Goal: Communication & Community: Answer question/provide support

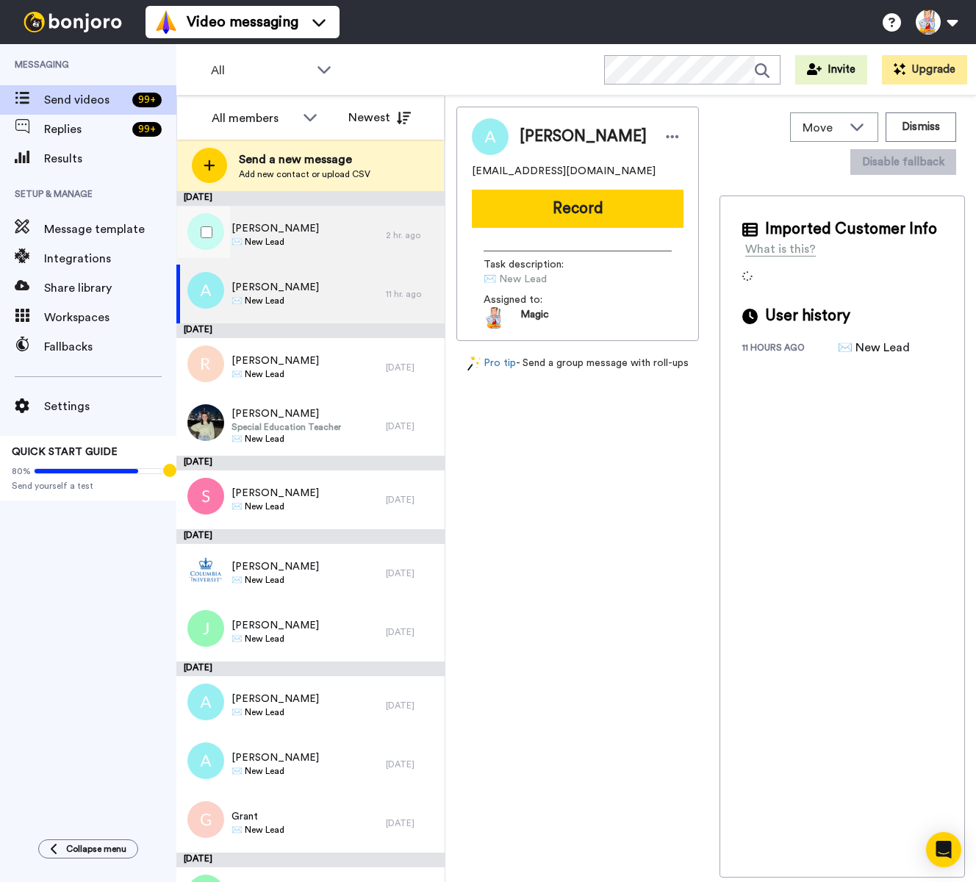
click at [317, 240] on div "[PERSON_NAME] ✉️ New Lead" at bounding box center [280, 235] width 209 height 59
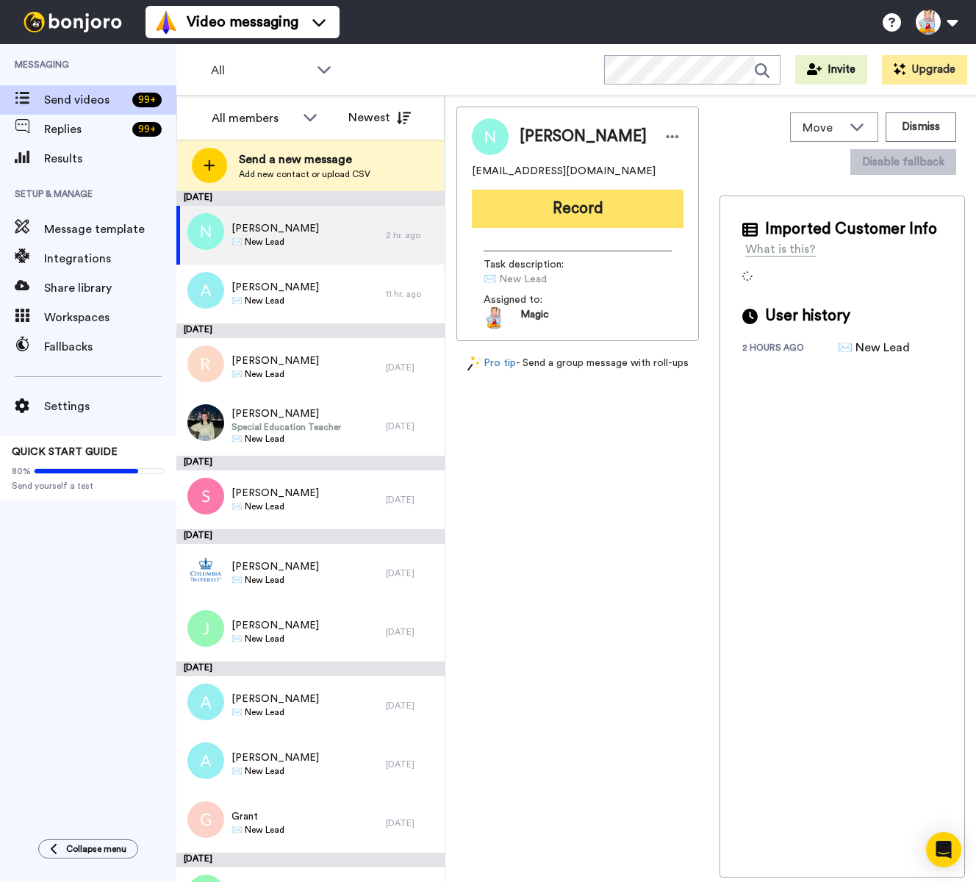
click at [569, 206] on button "Record" at bounding box center [578, 209] width 212 height 38
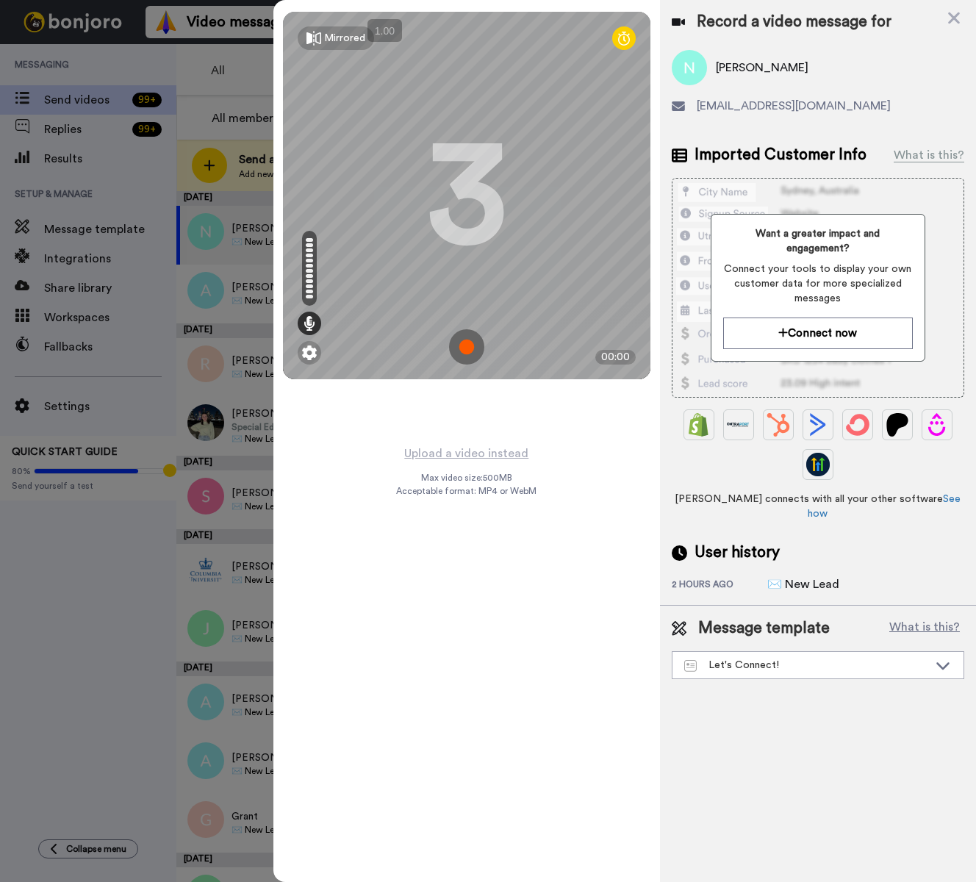
click at [467, 345] on img at bounding box center [466, 346] width 35 height 35
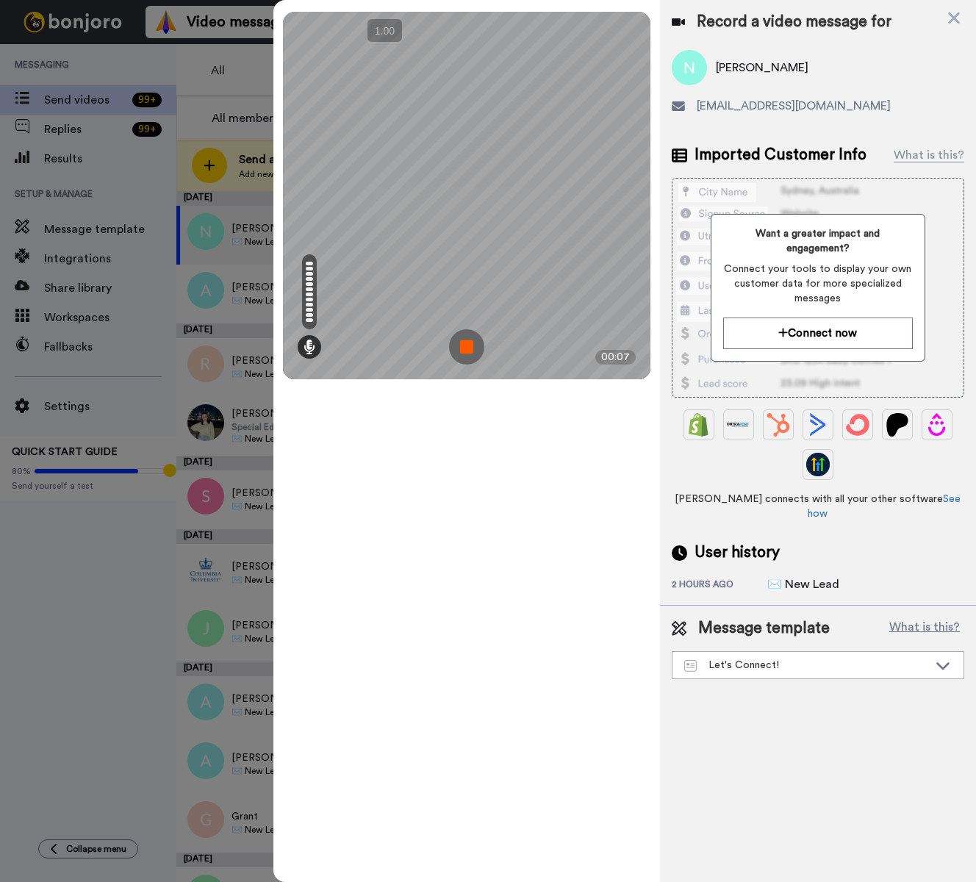
click at [467, 345] on img at bounding box center [466, 346] width 35 height 35
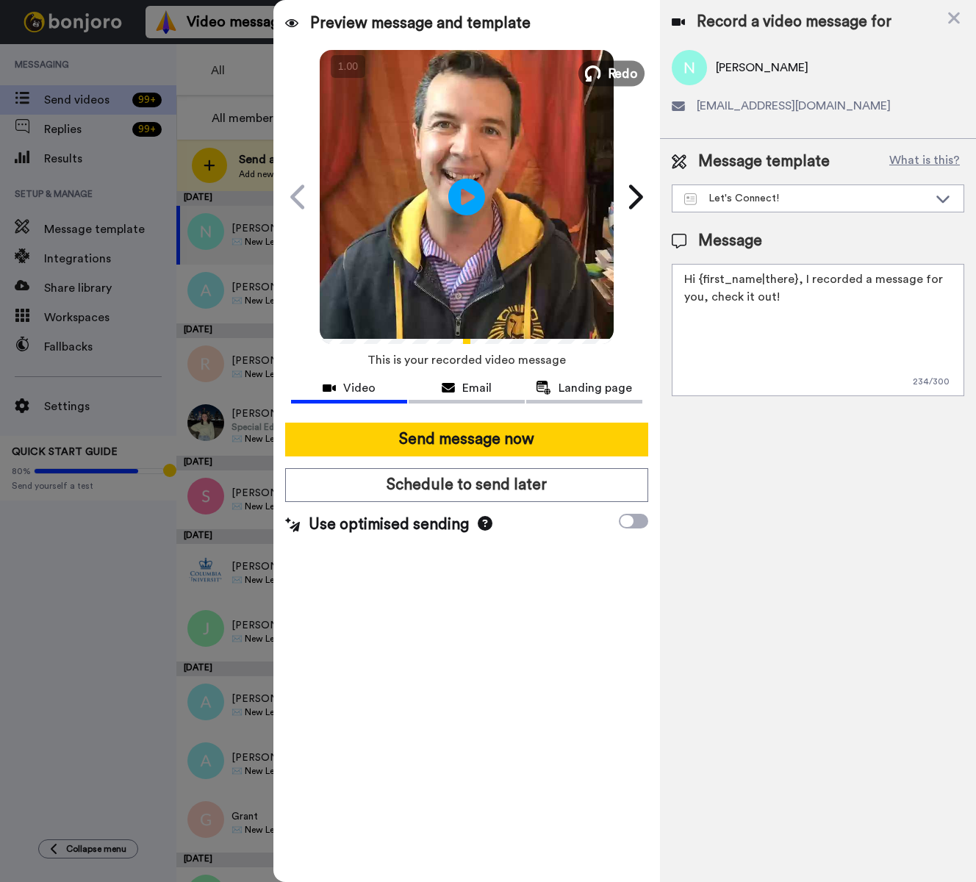
click at [614, 74] on span "Redo" at bounding box center [622, 72] width 31 height 19
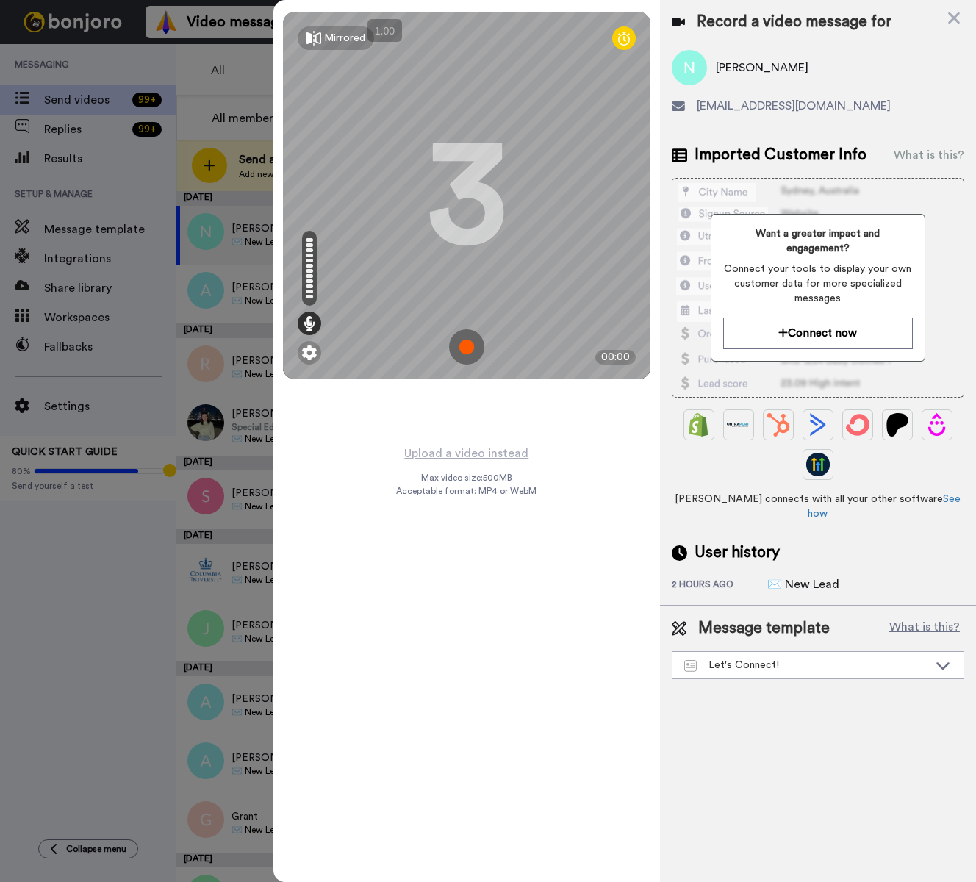
click at [473, 348] on img at bounding box center [466, 346] width 35 height 35
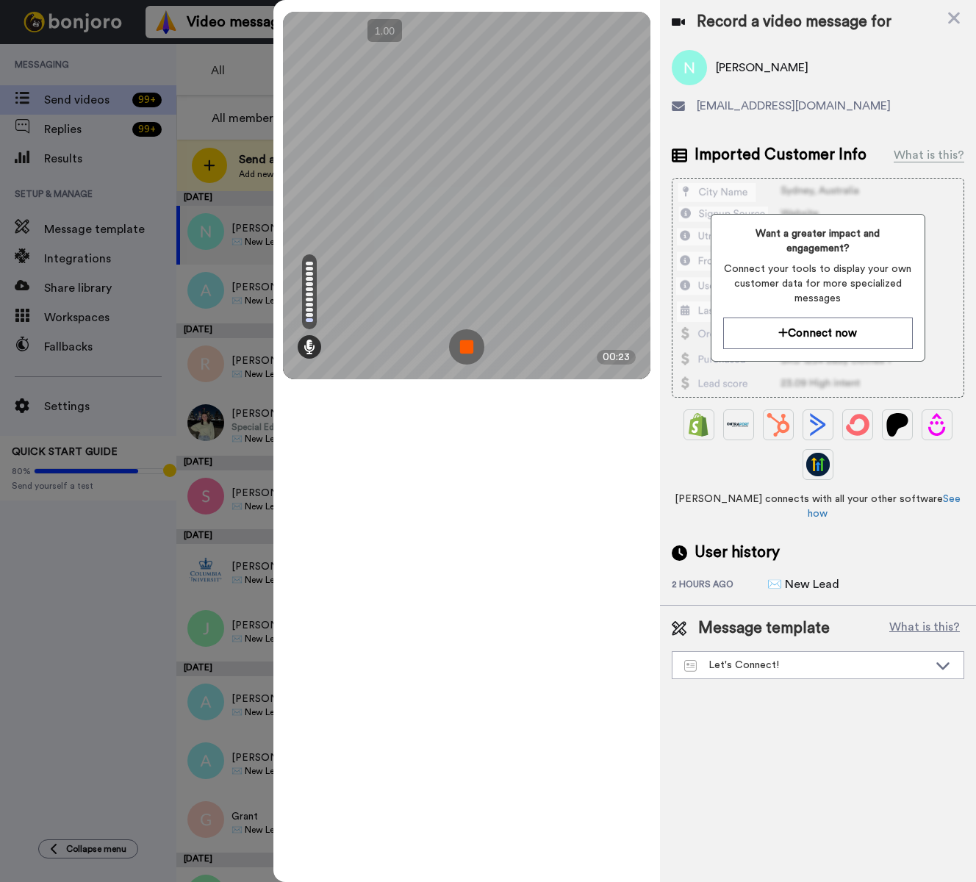
click at [473, 348] on img at bounding box center [466, 346] width 35 height 35
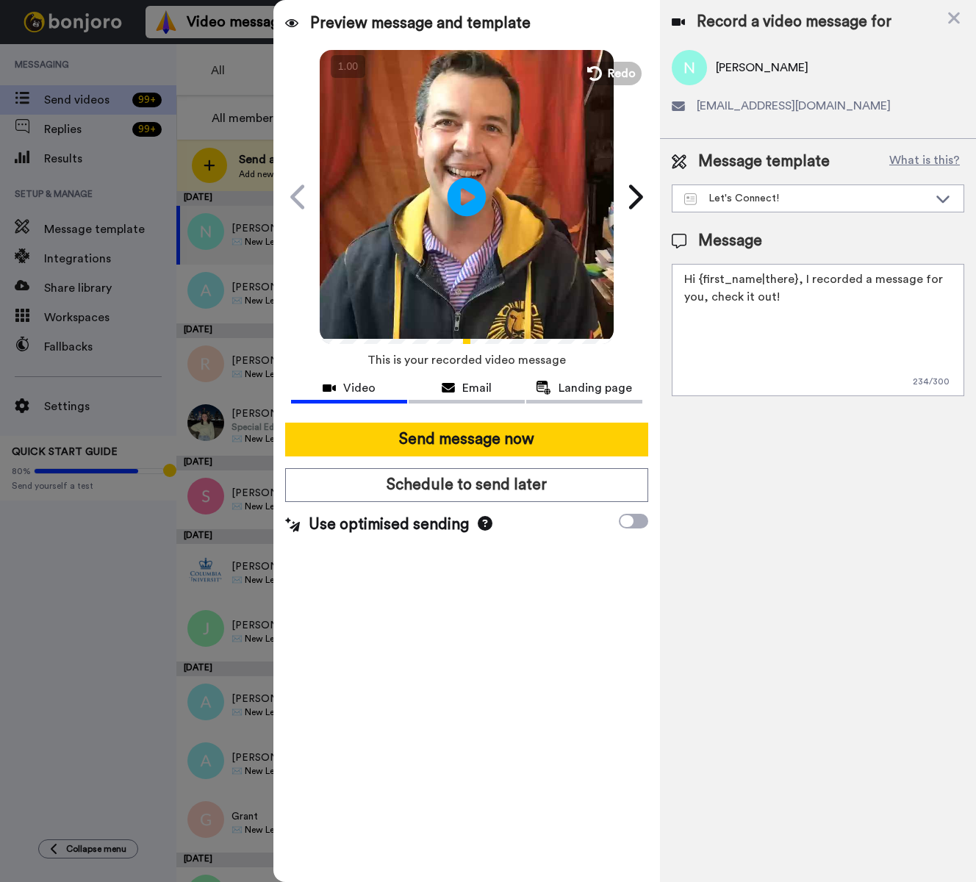
click at [472, 191] on icon at bounding box center [466, 196] width 39 height 39
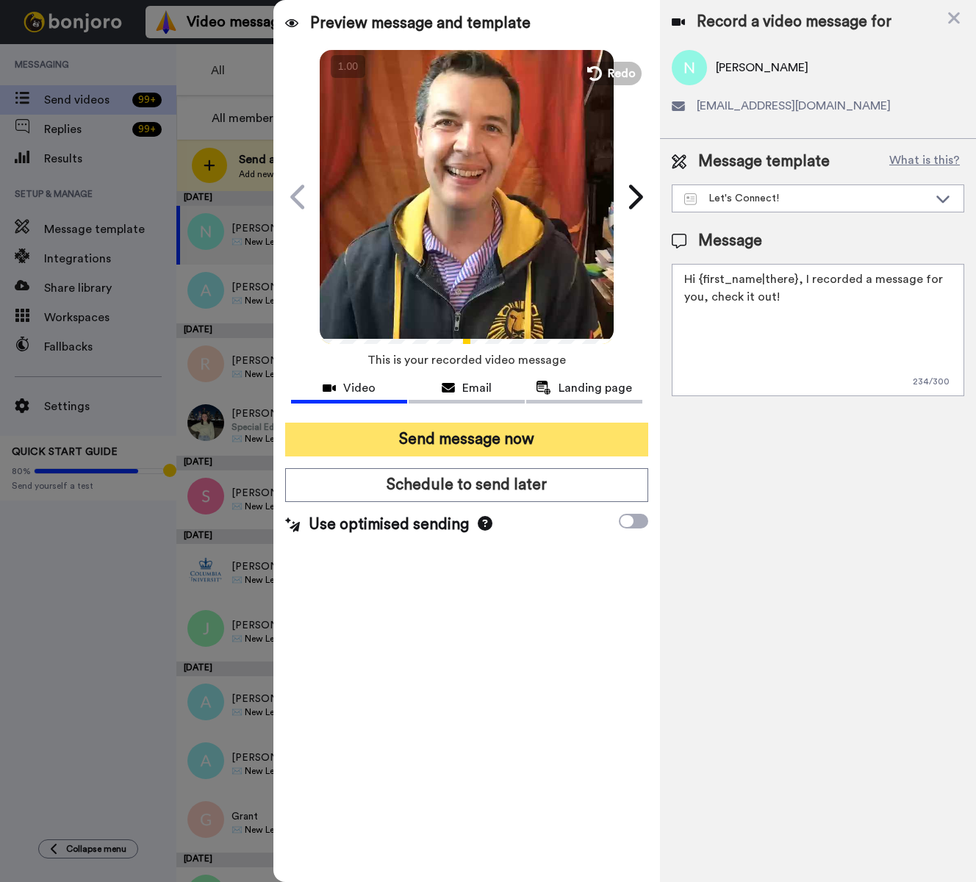
click at [531, 440] on button "Send message now" at bounding box center [466, 440] width 363 height 34
